Goal: Task Accomplishment & Management: Complete application form

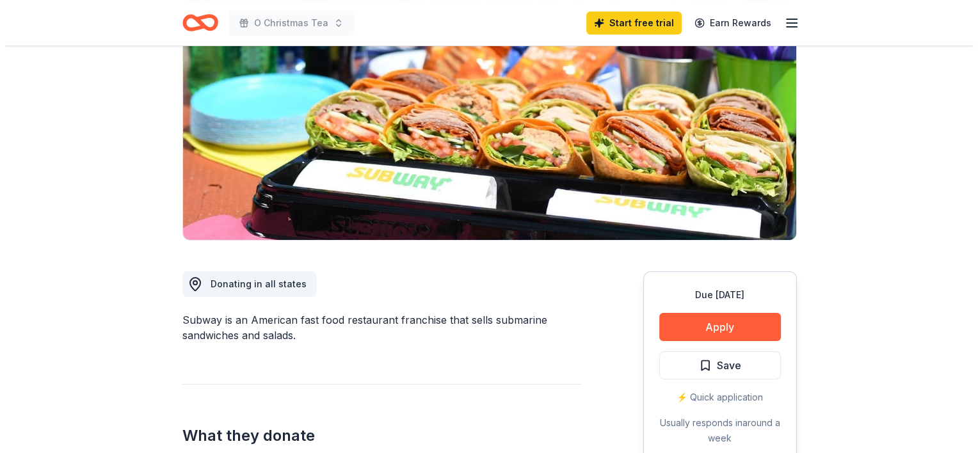
scroll to position [150, 0]
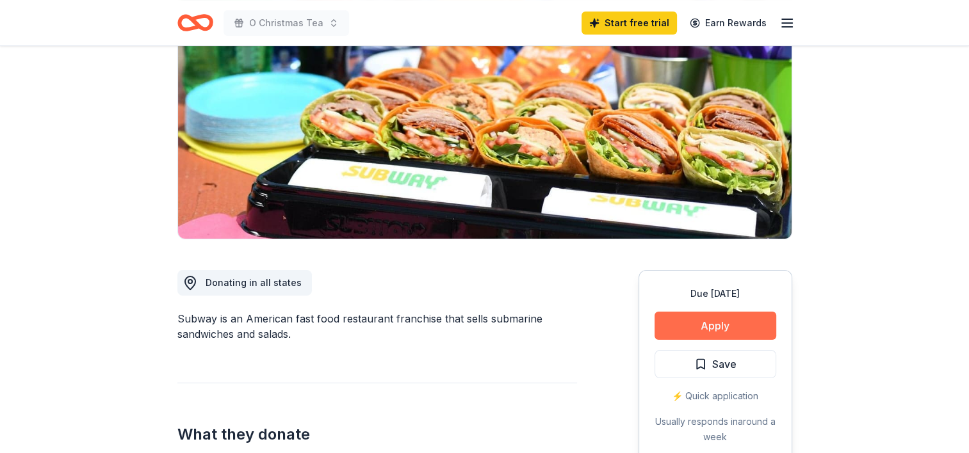
click at [729, 320] on button "Apply" at bounding box center [715, 326] width 122 height 28
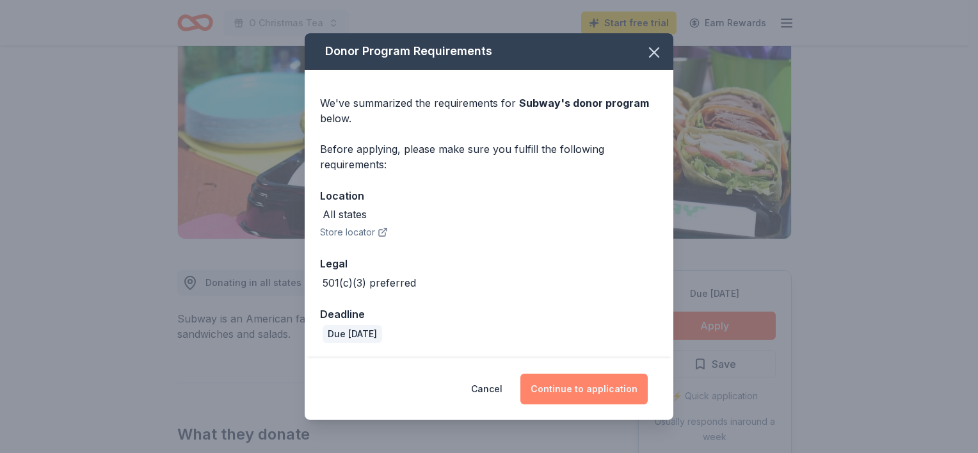
click at [574, 385] on button "Continue to application" at bounding box center [584, 389] width 127 height 31
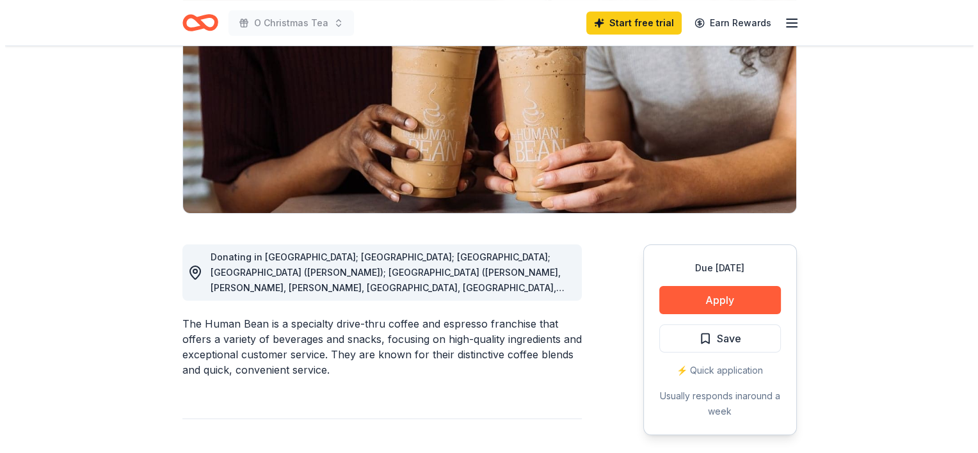
scroll to position [181, 0]
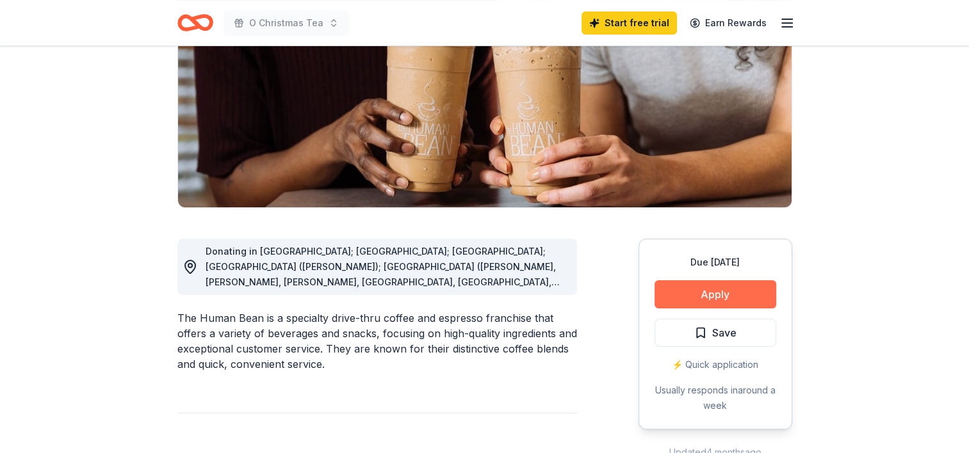
click at [718, 295] on button "Apply" at bounding box center [715, 294] width 122 height 28
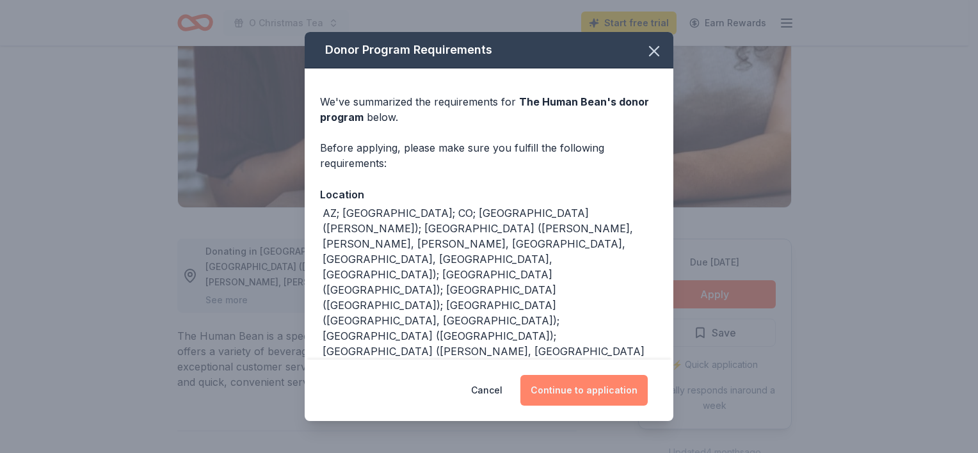
click at [588, 385] on button "Continue to application" at bounding box center [584, 390] width 127 height 31
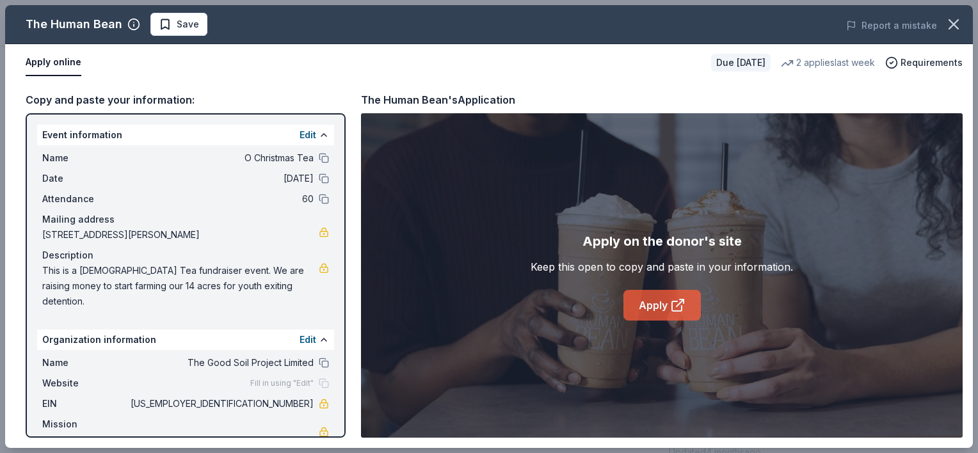
click at [660, 309] on link "Apply" at bounding box center [662, 305] width 77 height 31
